Goal: Information Seeking & Learning: Check status

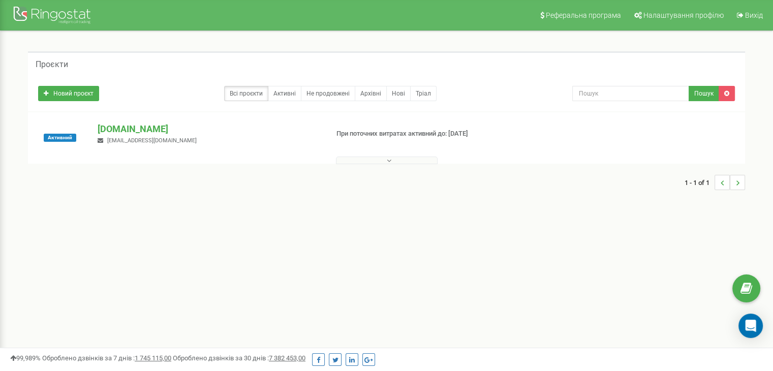
click at [436, 164] on button at bounding box center [387, 161] width 102 height 8
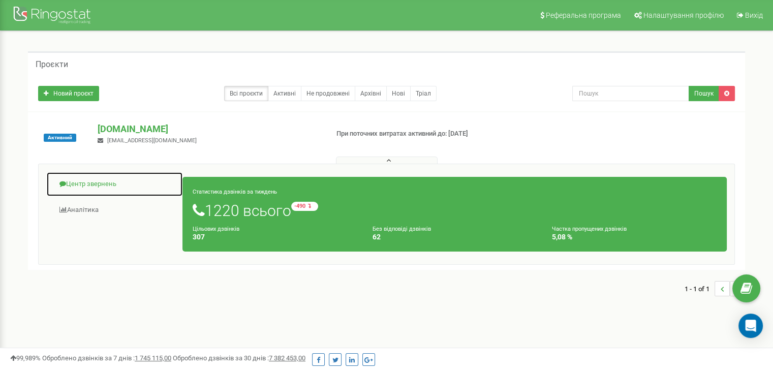
click at [107, 184] on link "Центр звернень" at bounding box center [114, 184] width 137 height 25
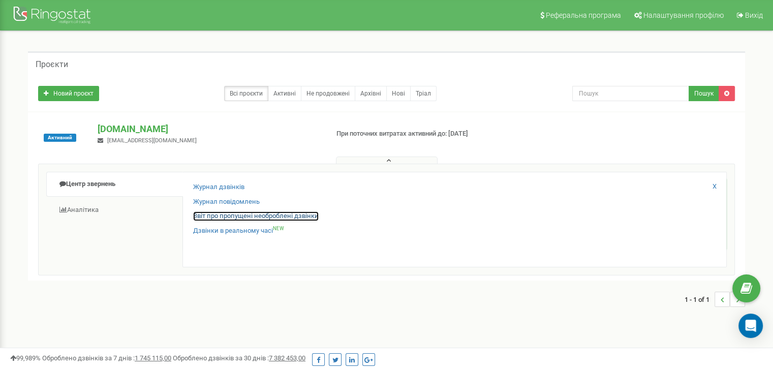
click at [221, 218] on link "Звіт про пропущені необроблені дзвінки" at bounding box center [256, 217] width 126 height 10
